Goal: Information Seeking & Learning: Learn about a topic

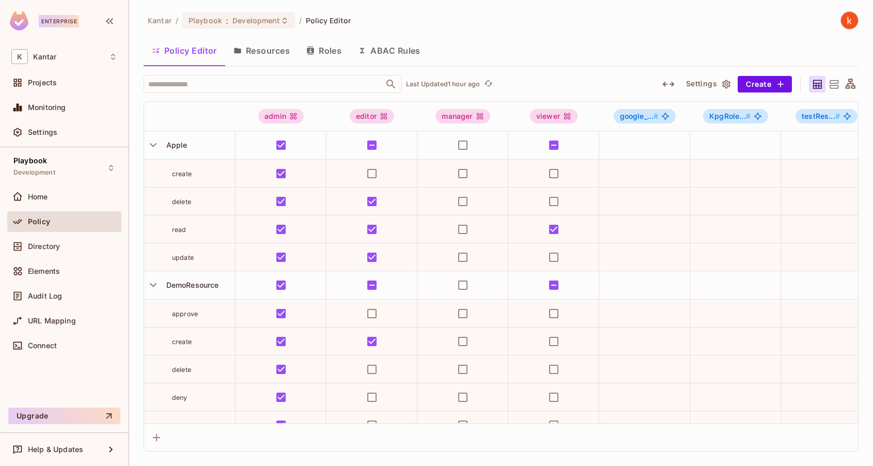
click at [36, 219] on span "Policy" at bounding box center [39, 222] width 22 height 8
click at [39, 198] on span "Home" at bounding box center [38, 197] width 20 height 8
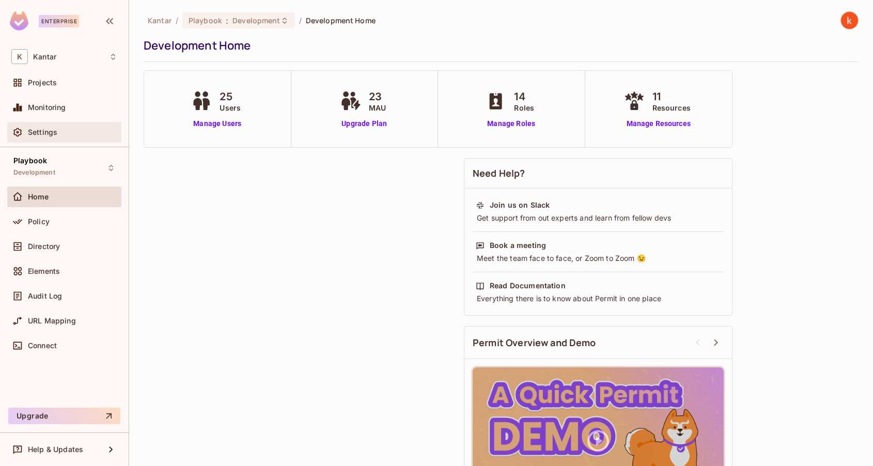
click at [48, 131] on span "Settings" at bounding box center [42, 132] width 29 height 8
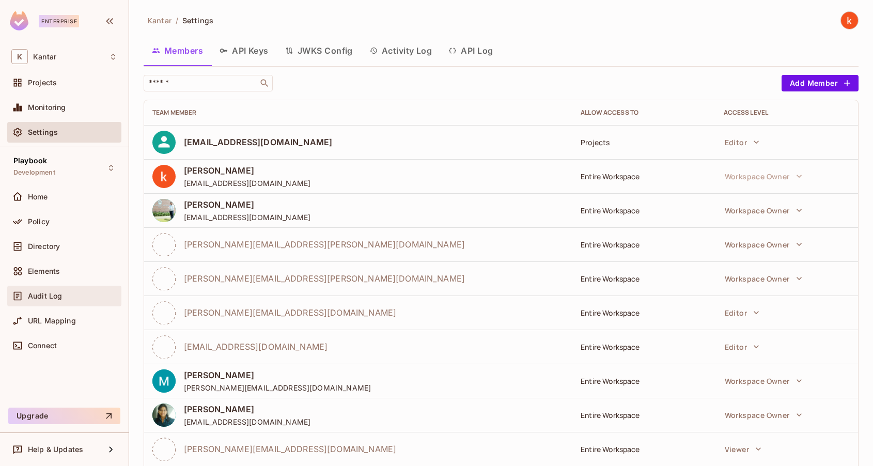
click at [48, 294] on span "Audit Log" at bounding box center [45, 296] width 34 height 8
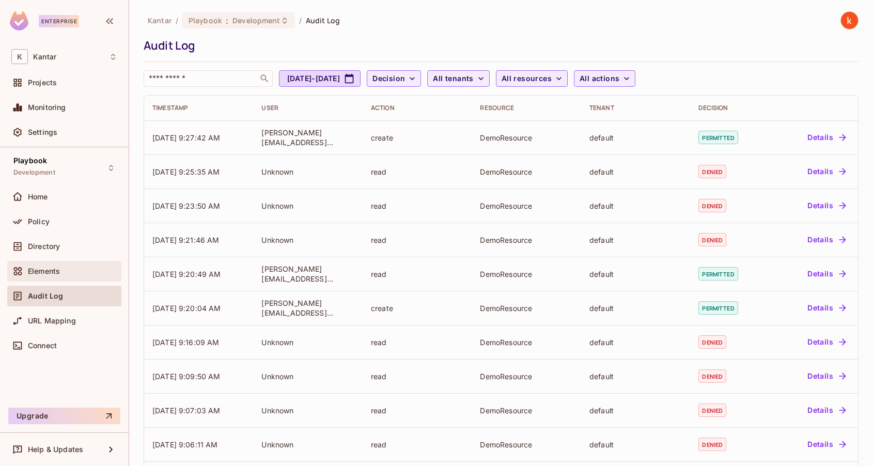
click at [42, 274] on span "Elements" at bounding box center [44, 271] width 32 height 8
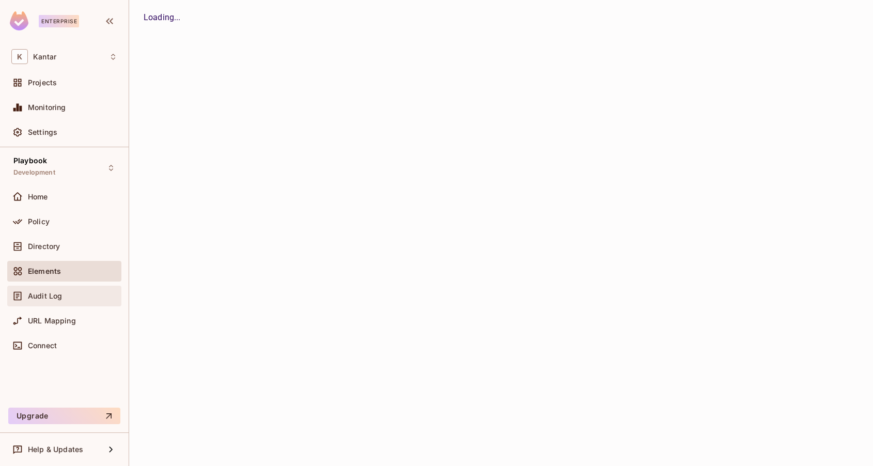
click at [44, 296] on span "Audit Log" at bounding box center [45, 296] width 34 height 8
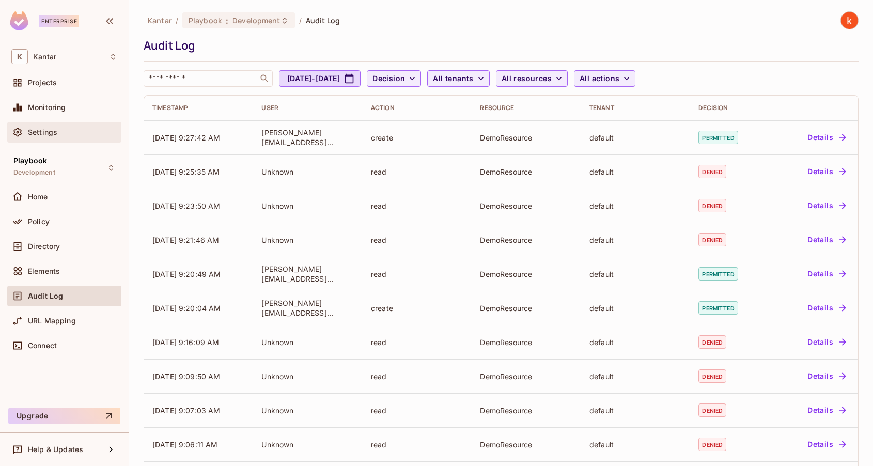
click at [27, 130] on div at bounding box center [19, 132] width 17 height 12
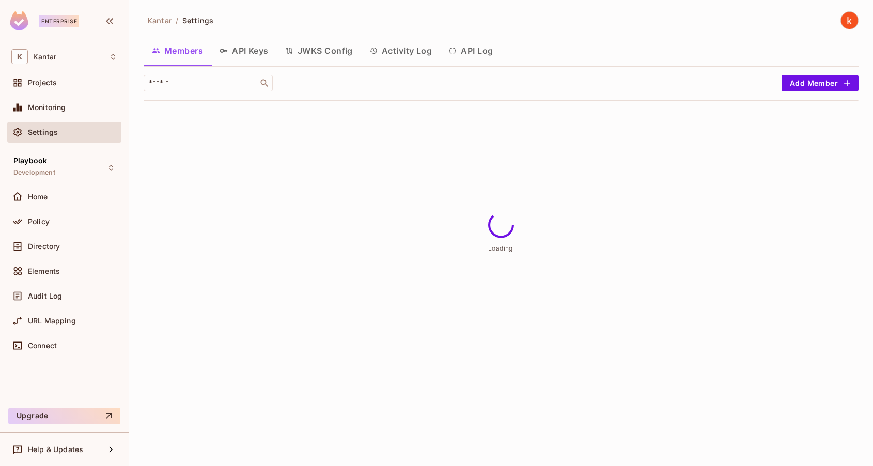
click at [476, 52] on button "API Log" at bounding box center [470, 51] width 61 height 26
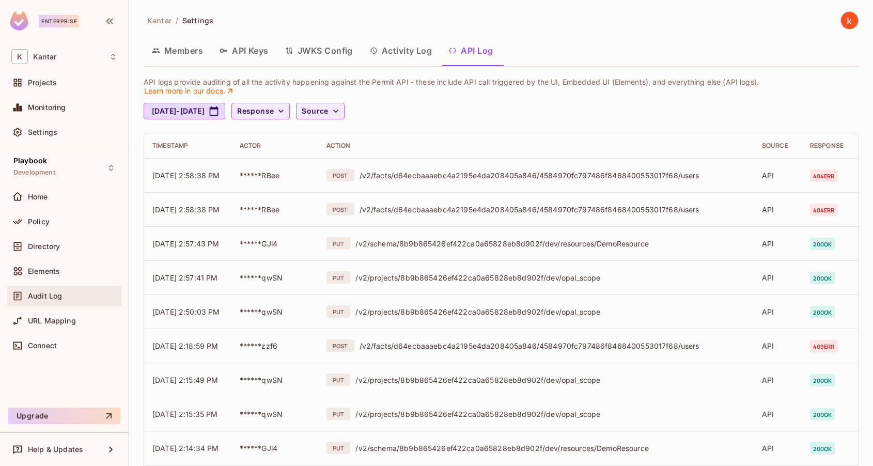
click at [35, 292] on span "Audit Log" at bounding box center [45, 296] width 34 height 8
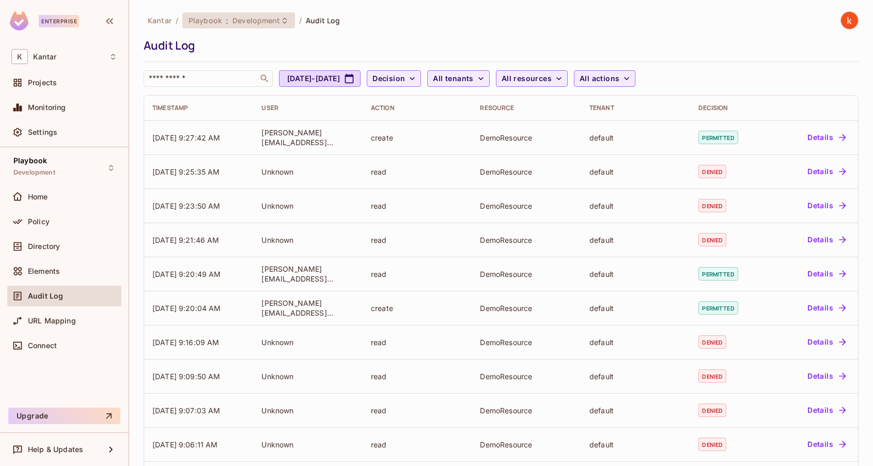
click at [262, 17] on span "Development" at bounding box center [257, 21] width 48 height 10
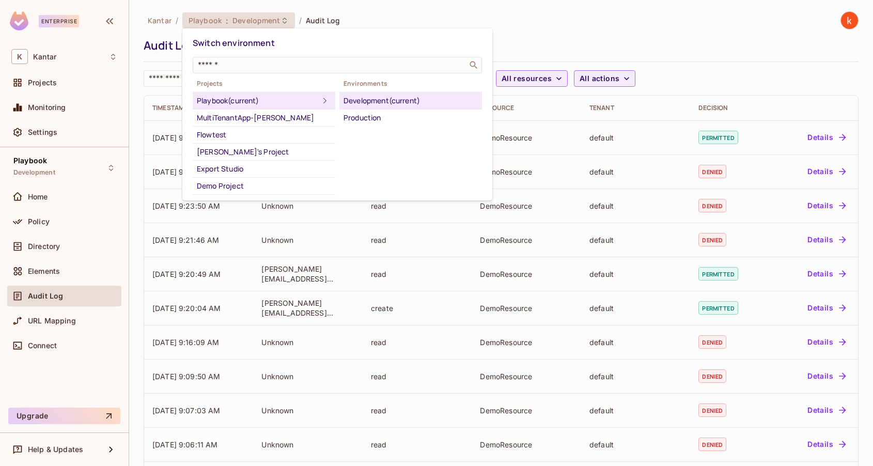
click at [239, 98] on div "Playbook (current)" at bounding box center [258, 101] width 122 height 12
click at [378, 97] on div "Development (current)" at bounding box center [411, 101] width 134 height 12
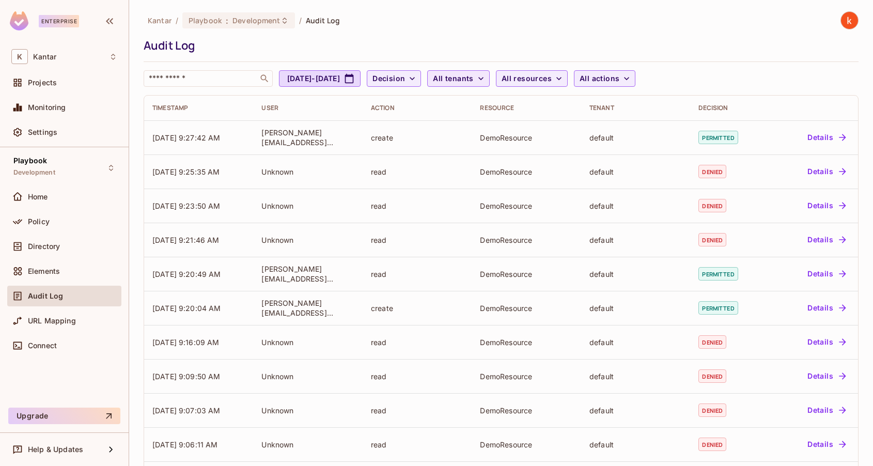
click at [473, 74] on span "All tenants" at bounding box center [453, 78] width 40 height 13
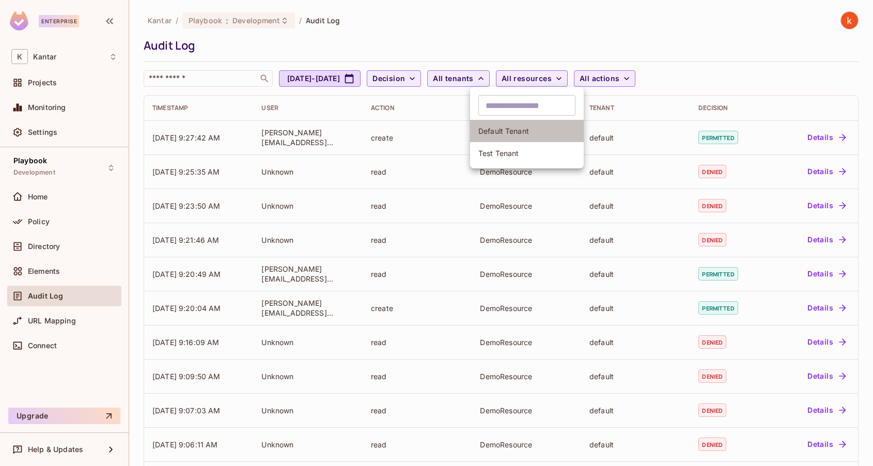
click at [501, 131] on span "Default Tenant" at bounding box center [527, 131] width 97 height 10
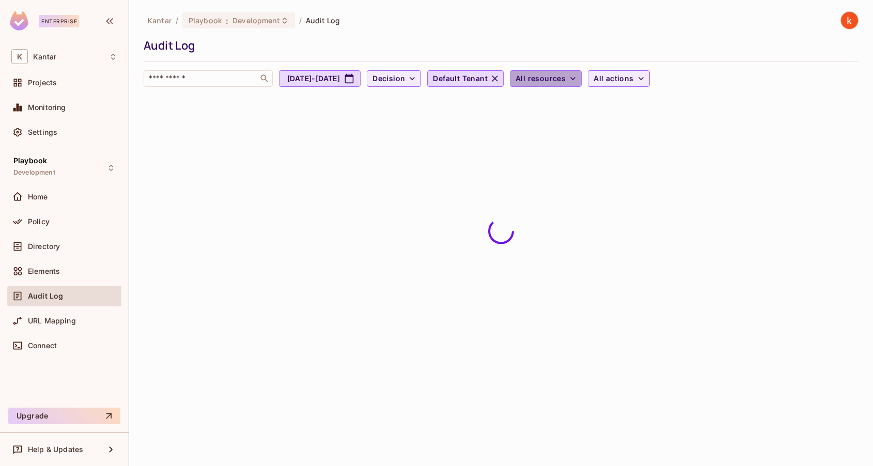
click at [566, 78] on span "All resources" at bounding box center [541, 78] width 50 height 13
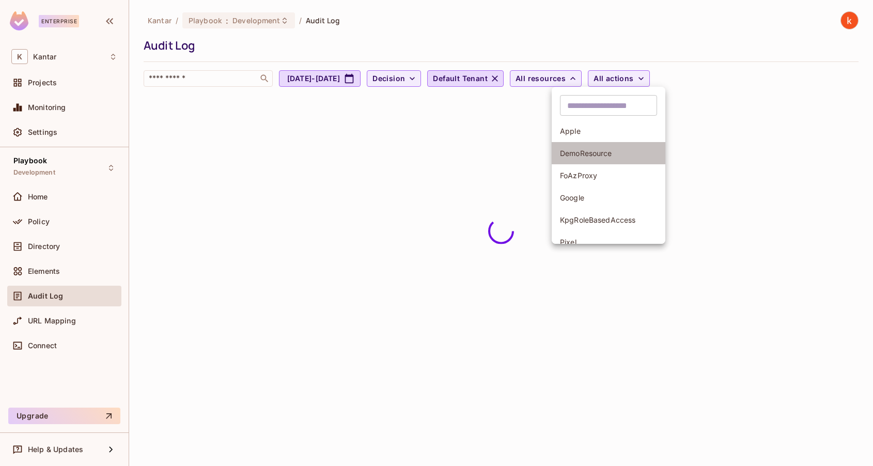
click at [584, 152] on span "DemoResource" at bounding box center [608, 153] width 97 height 10
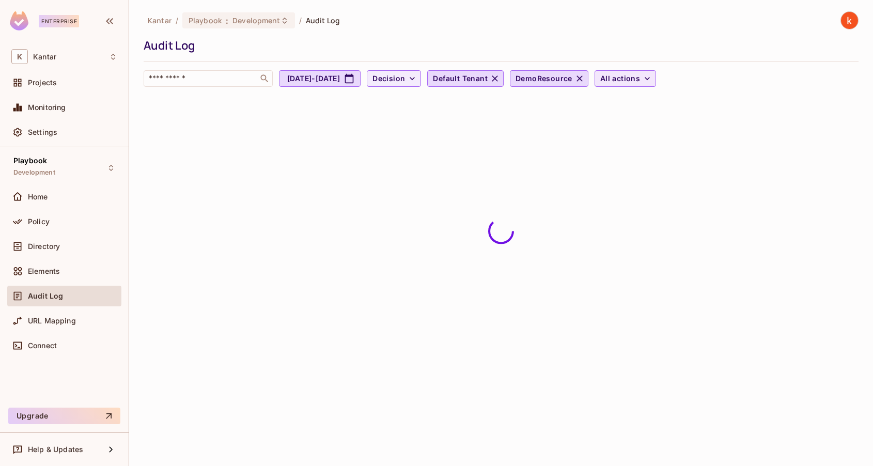
click at [640, 80] on span "All actions" at bounding box center [621, 78] width 40 height 13
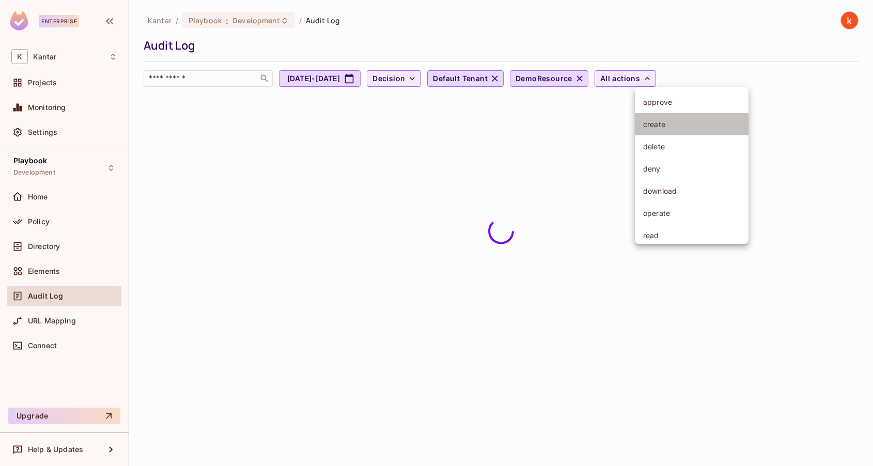
click at [656, 127] on span "create" at bounding box center [691, 124] width 97 height 10
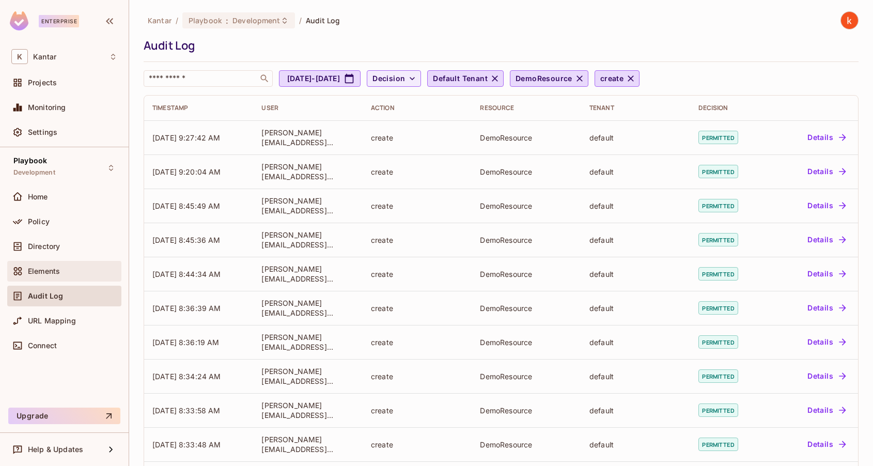
click at [40, 270] on span "Elements" at bounding box center [44, 271] width 32 height 8
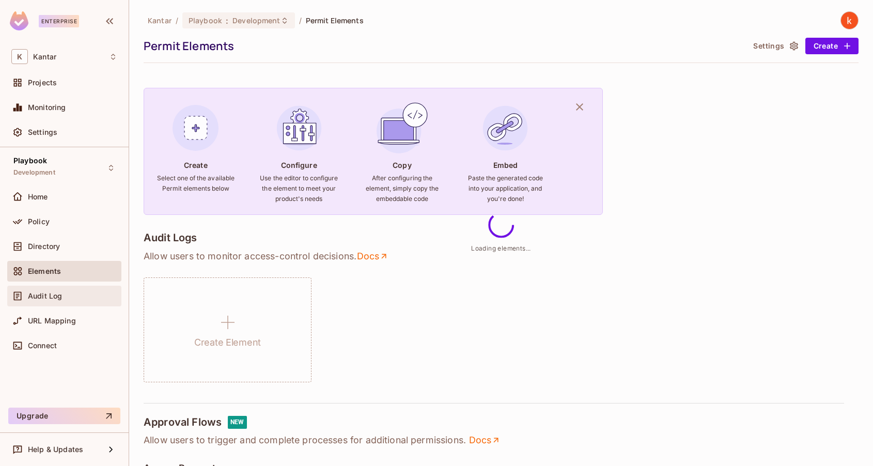
click at [43, 296] on span "Audit Log" at bounding box center [45, 296] width 34 height 8
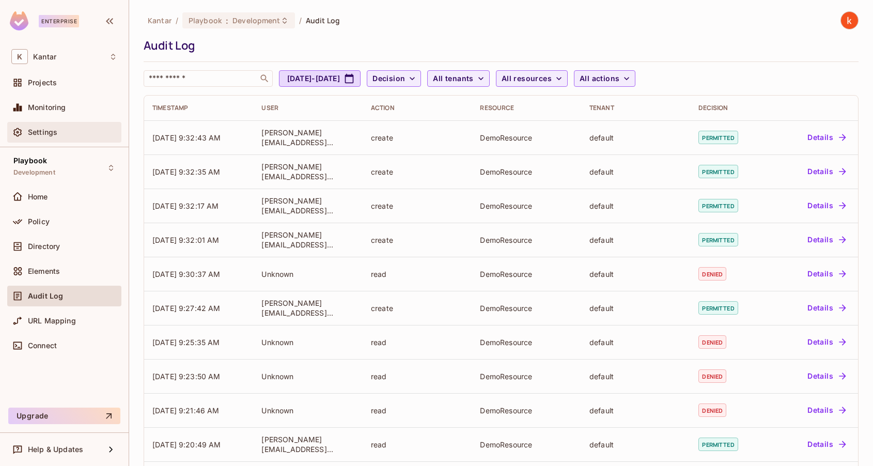
click at [49, 131] on span "Settings" at bounding box center [42, 132] width 29 height 8
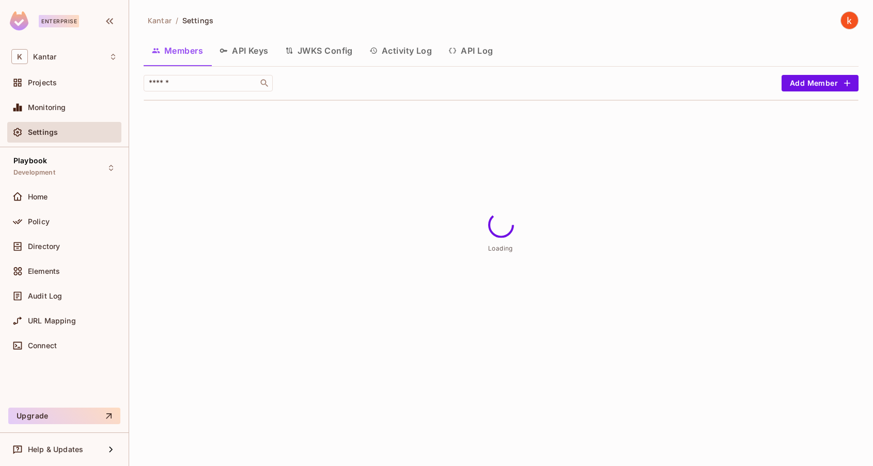
click at [407, 49] on button "Activity Log" at bounding box center [401, 51] width 80 height 26
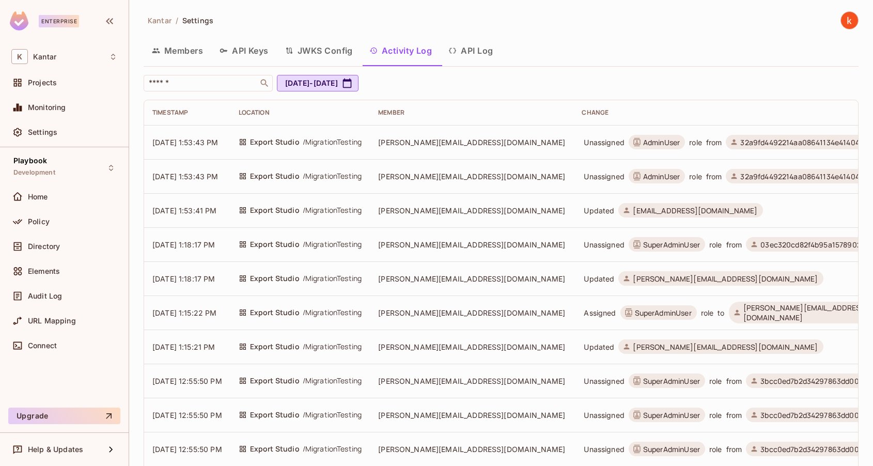
click at [473, 52] on button "API Log" at bounding box center [470, 51] width 61 height 26
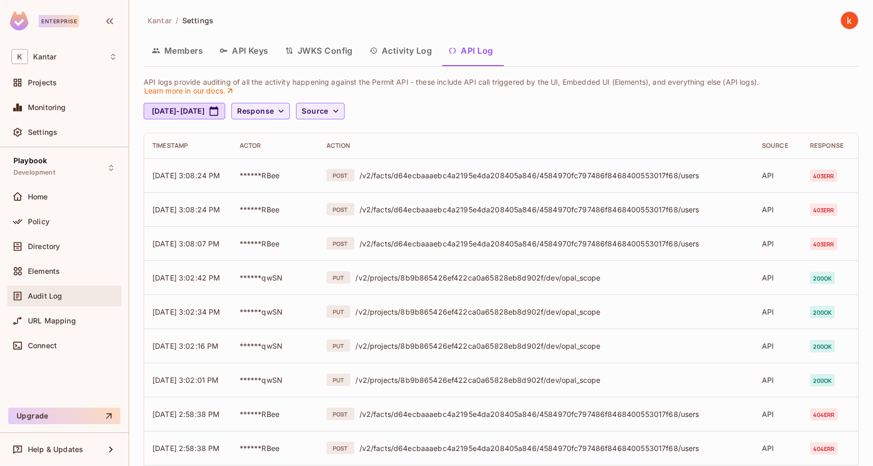
click at [41, 301] on div "Audit Log" at bounding box center [64, 296] width 106 height 12
